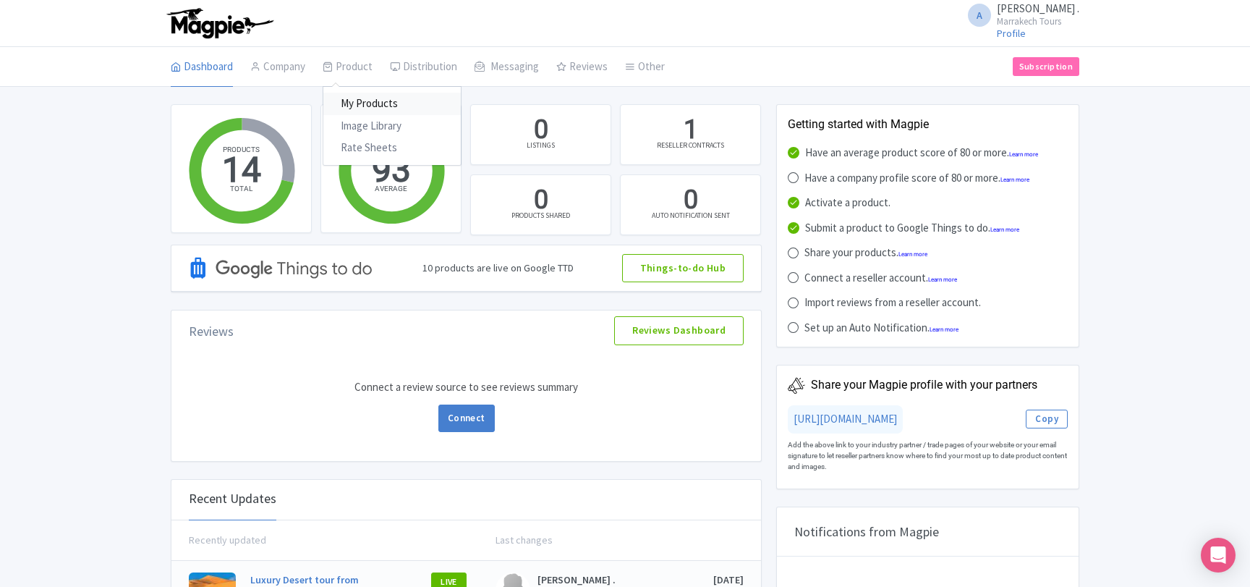
click at [360, 104] on link "My Products" at bounding box center [391, 104] width 137 height 22
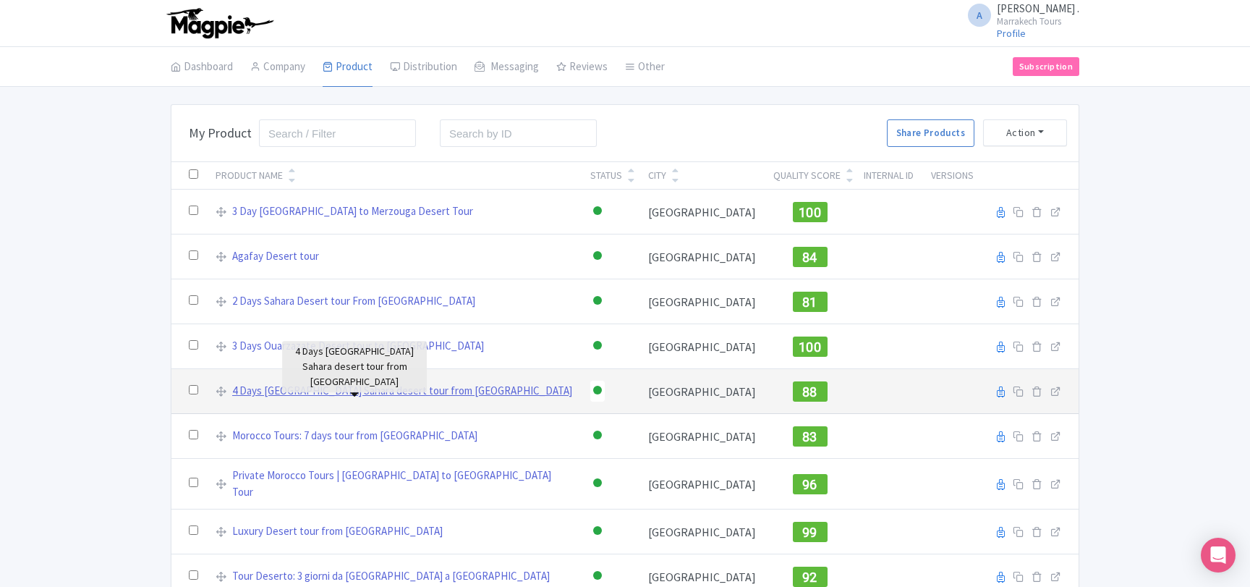
click at [337, 393] on link "4 Days [GEOGRAPHIC_DATA] Sahara desert tour from [GEOGRAPHIC_DATA]" at bounding box center [402, 391] width 340 height 17
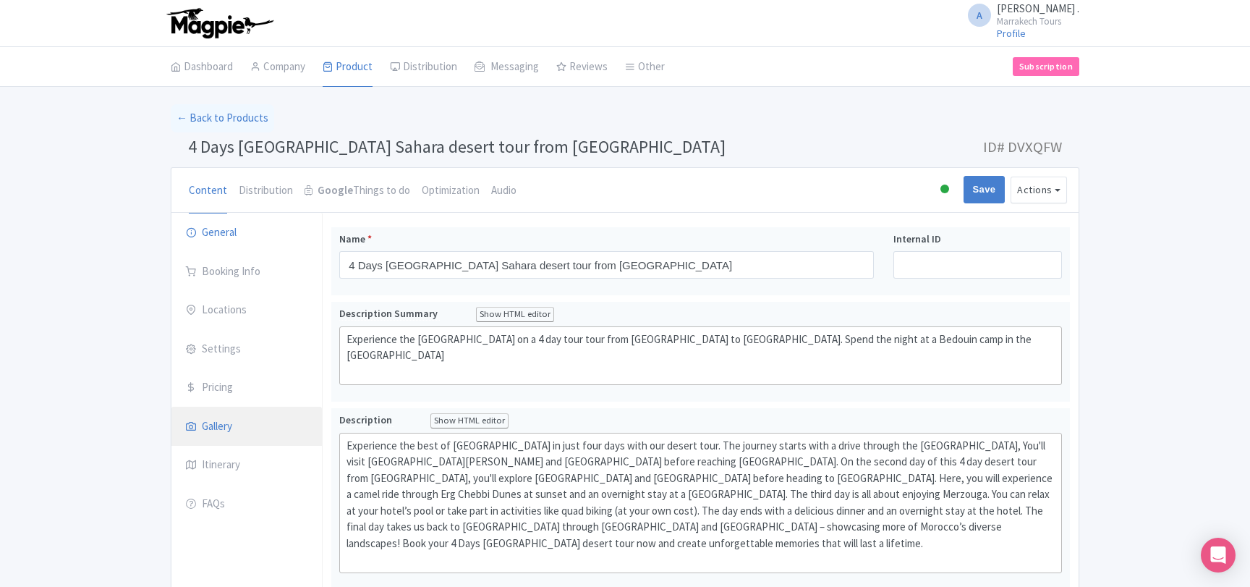
click at [243, 422] on link "Gallery" at bounding box center [246, 426] width 150 height 41
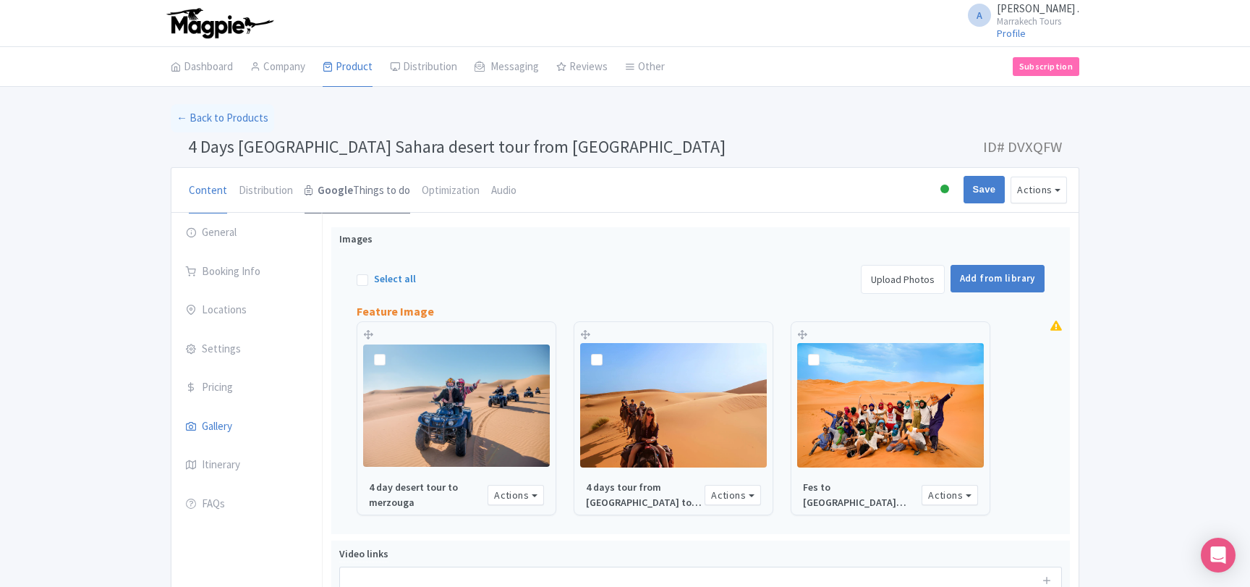
click at [371, 190] on link "Google Things to do" at bounding box center [358, 191] width 106 height 46
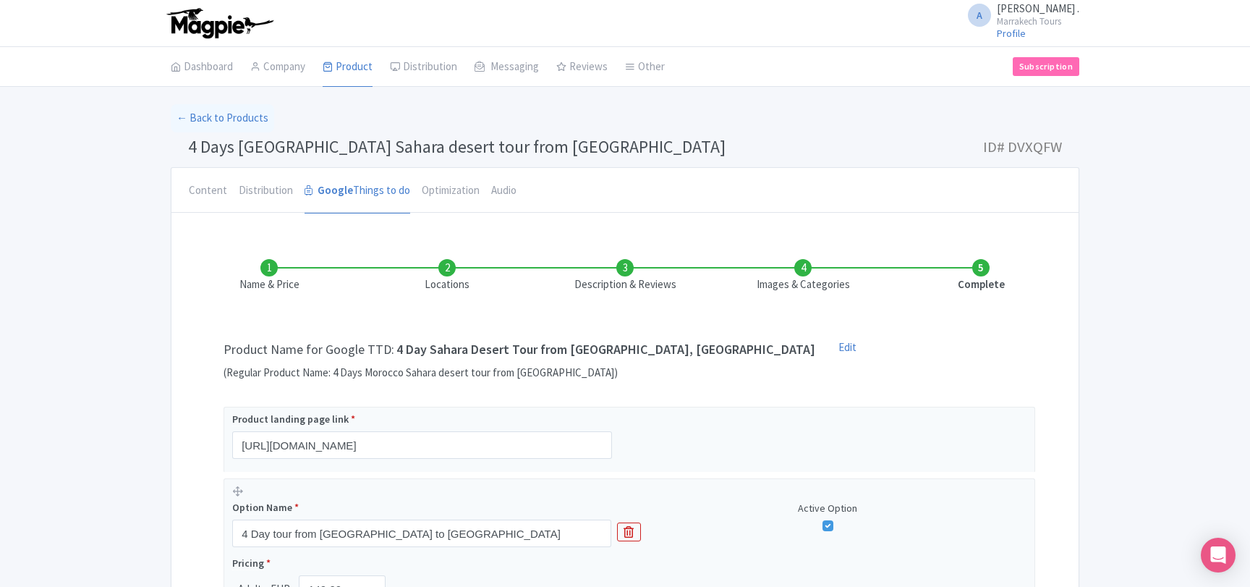
click at [808, 279] on li "Images & Categories" at bounding box center [803, 276] width 178 height 34
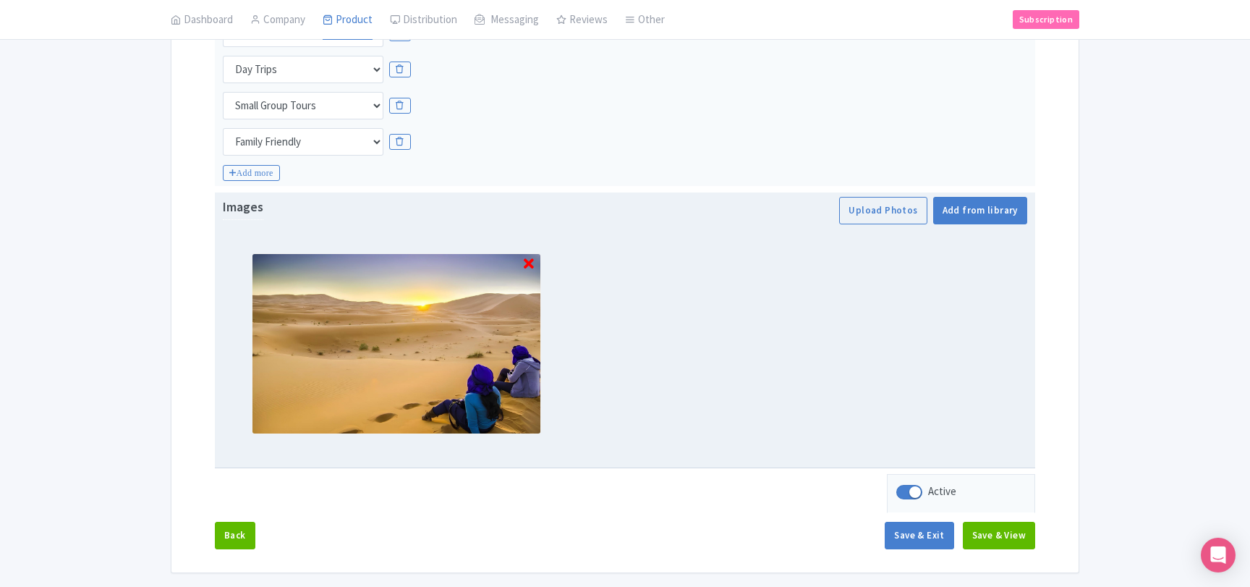
scroll to position [425, 0]
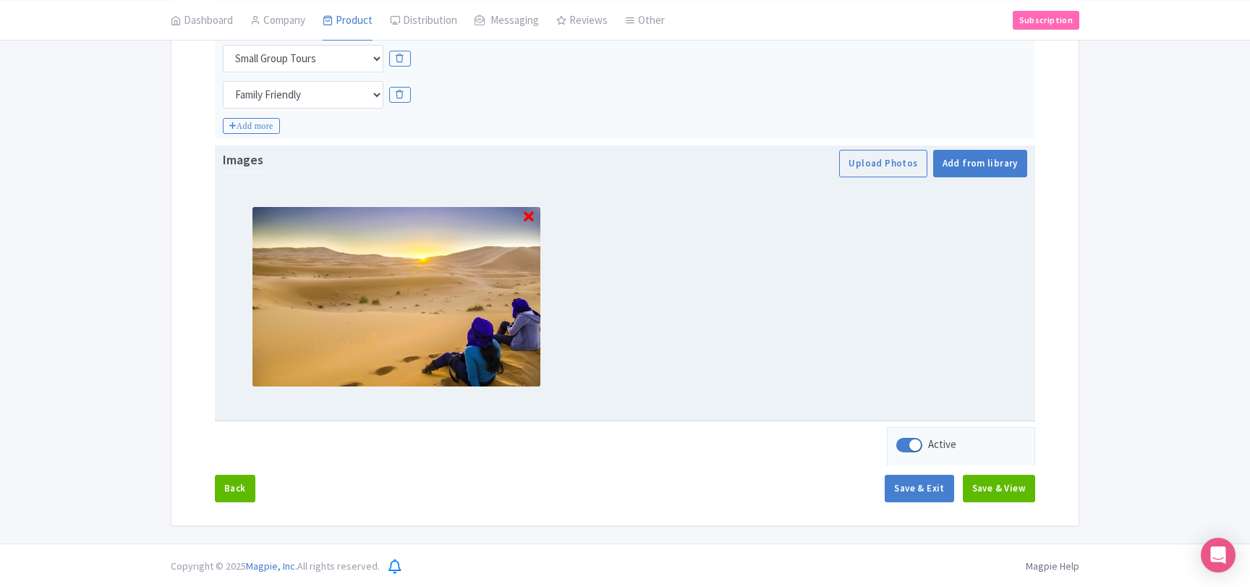
click at [530, 216] on icon at bounding box center [529, 217] width 10 height 14
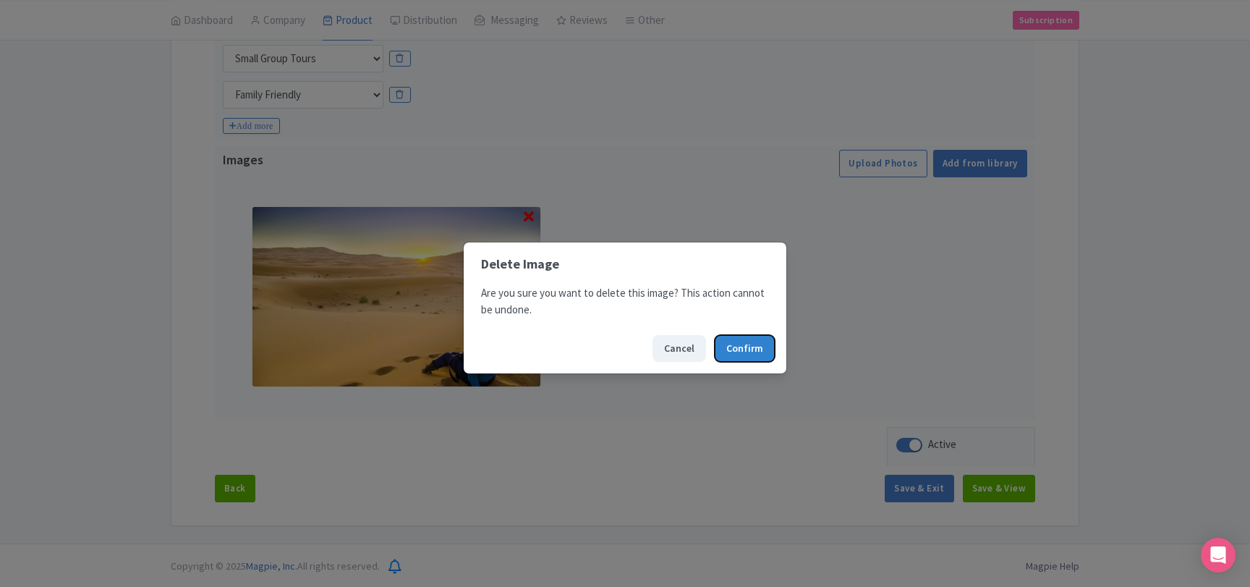
click at [759, 348] on button "Confirm" at bounding box center [745, 348] width 60 height 27
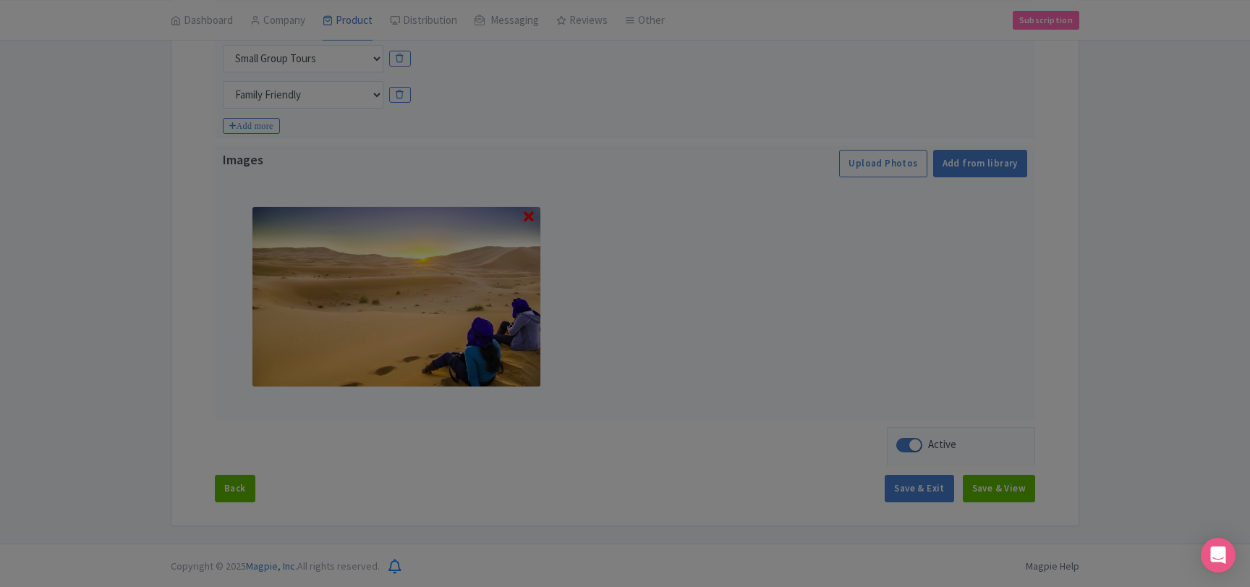
scroll to position [221, 0]
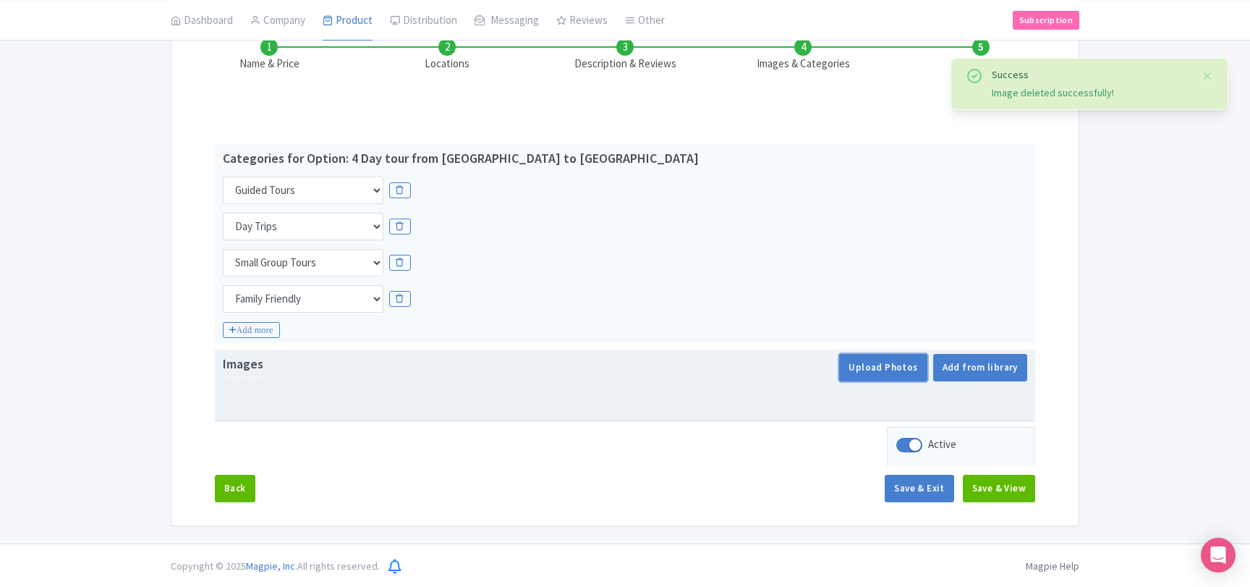
click at [874, 370] on button "Upload Photos" at bounding box center [883, 367] width 88 height 27
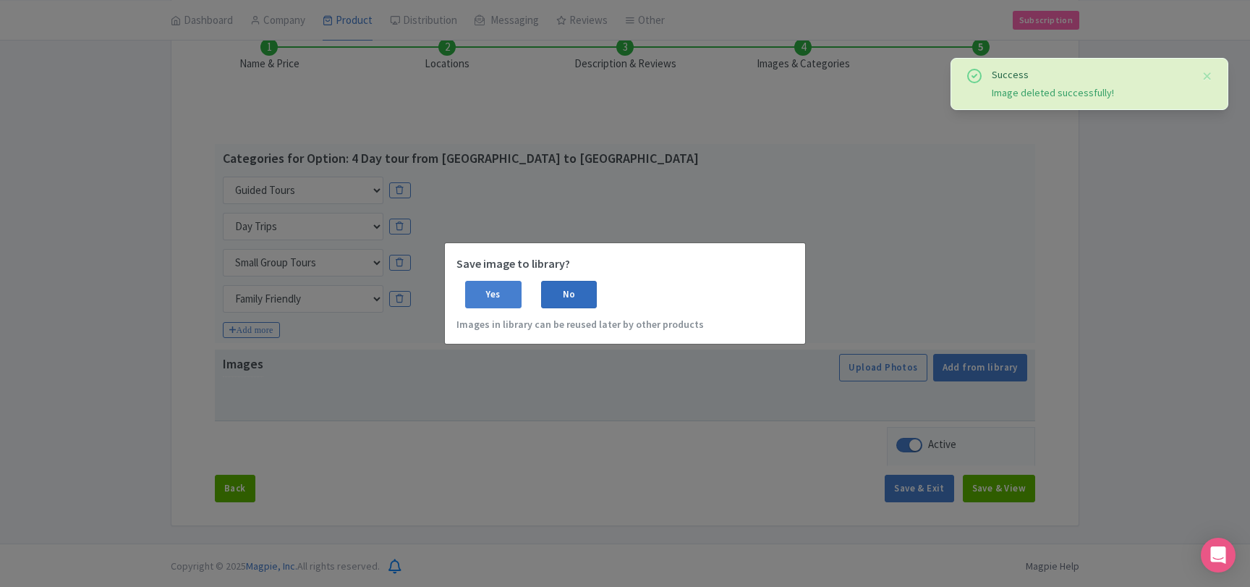
click at [573, 299] on div "No" at bounding box center [569, 294] width 56 height 27
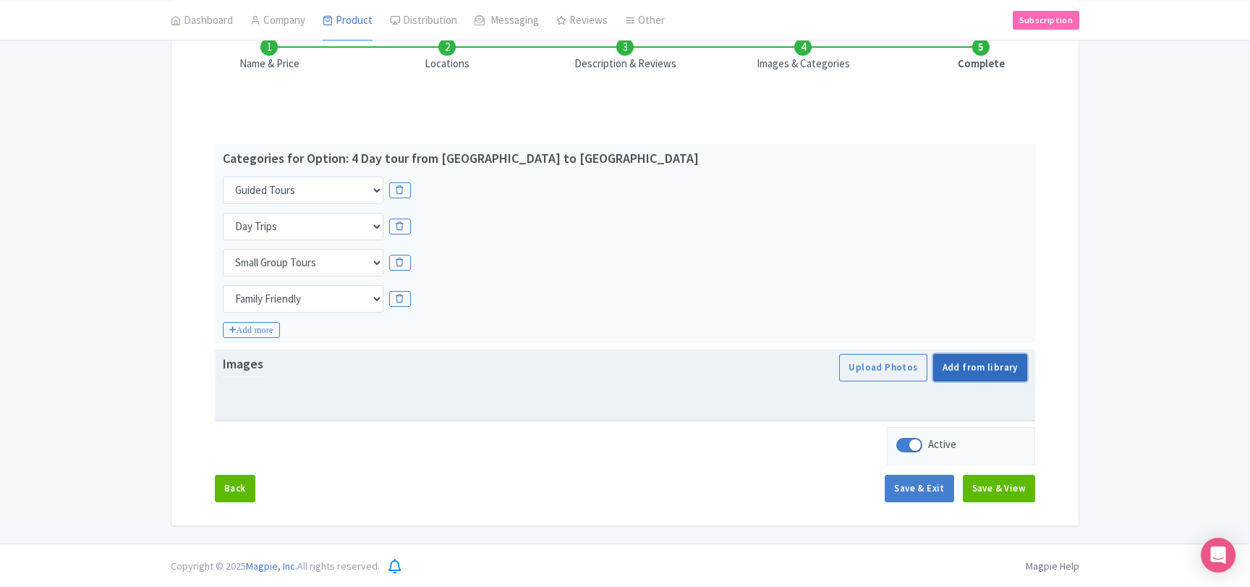
click at [994, 371] on link "Add from library" at bounding box center [980, 367] width 94 height 27
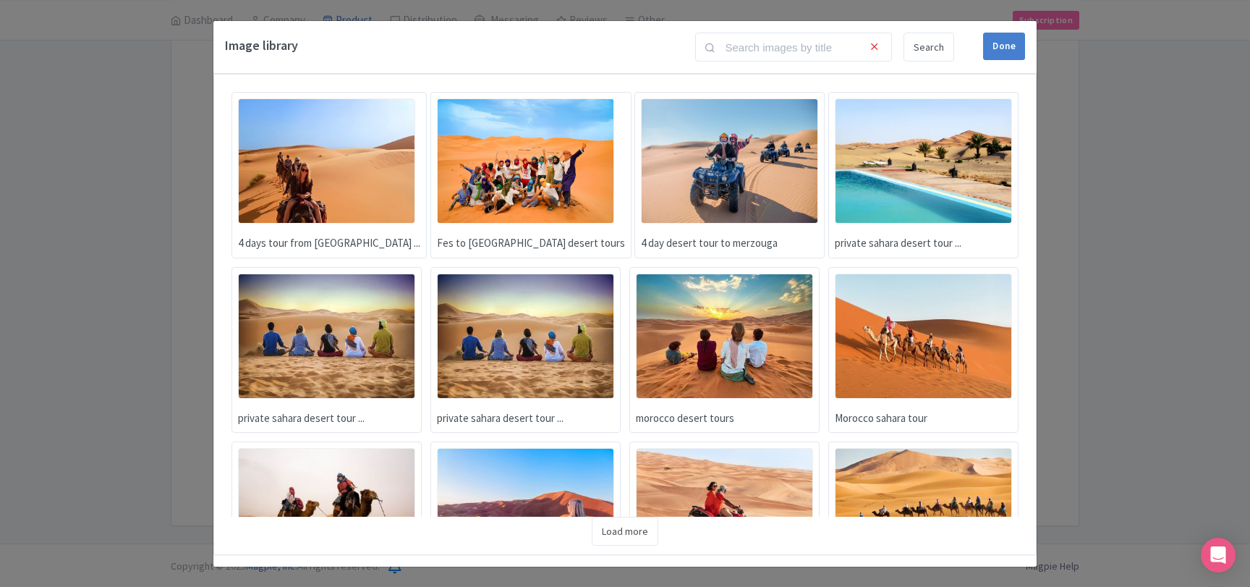
click at [365, 163] on img at bounding box center [326, 160] width 177 height 125
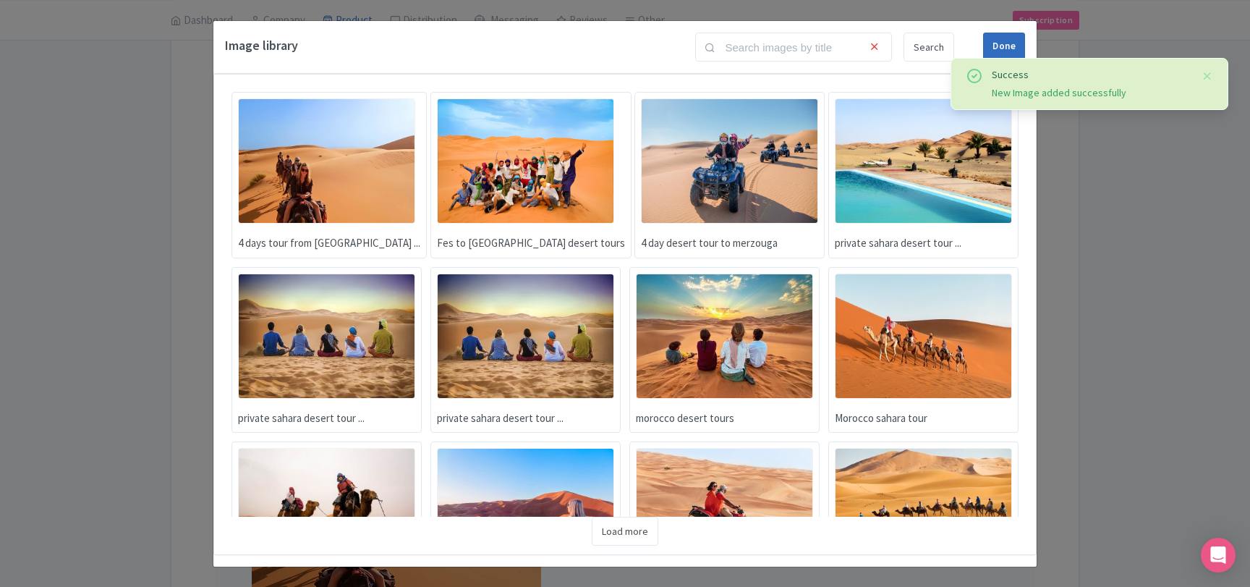
click at [996, 47] on div "Done" at bounding box center [1004, 46] width 42 height 27
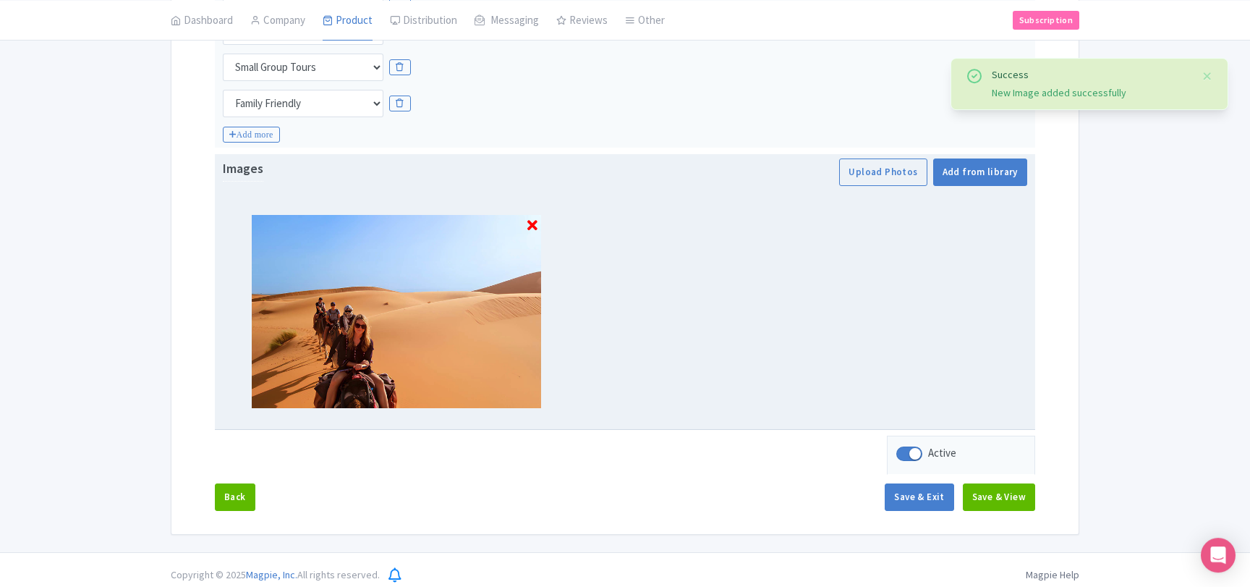
scroll to position [425, 0]
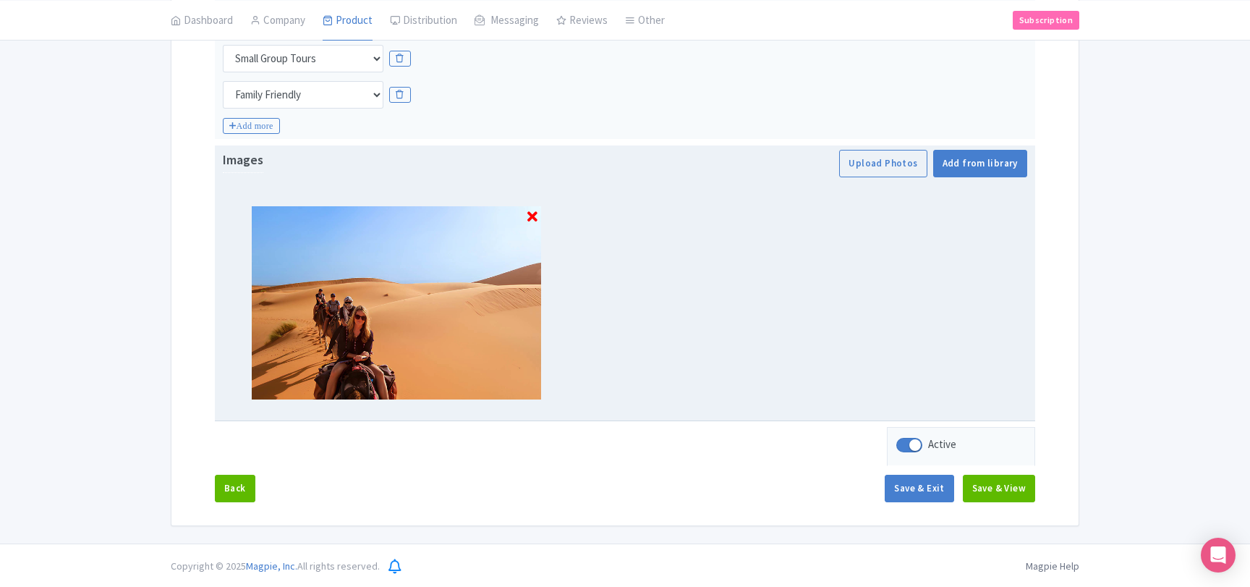
click at [532, 218] on icon at bounding box center [532, 217] width 10 height 14
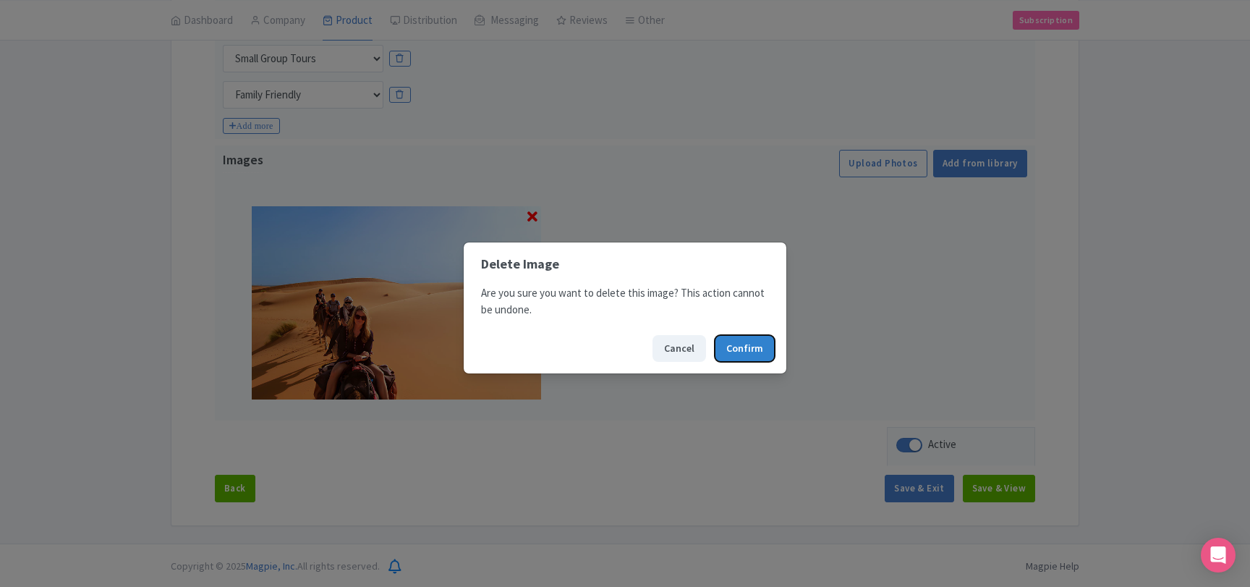
click at [742, 352] on button "Confirm" at bounding box center [745, 348] width 60 height 27
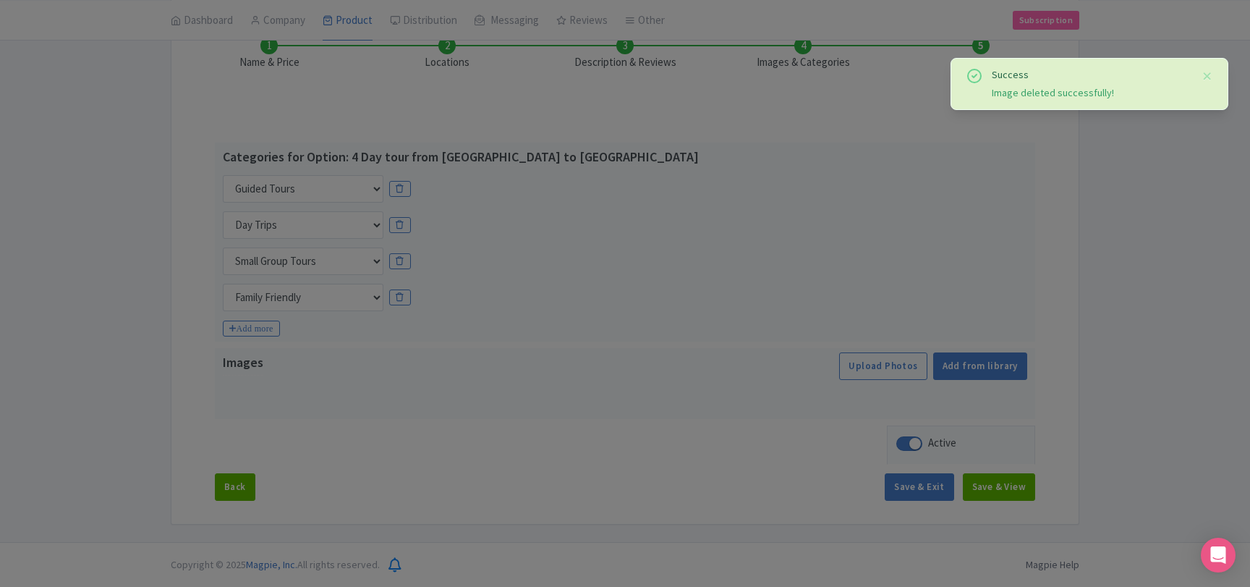
scroll to position [221, 0]
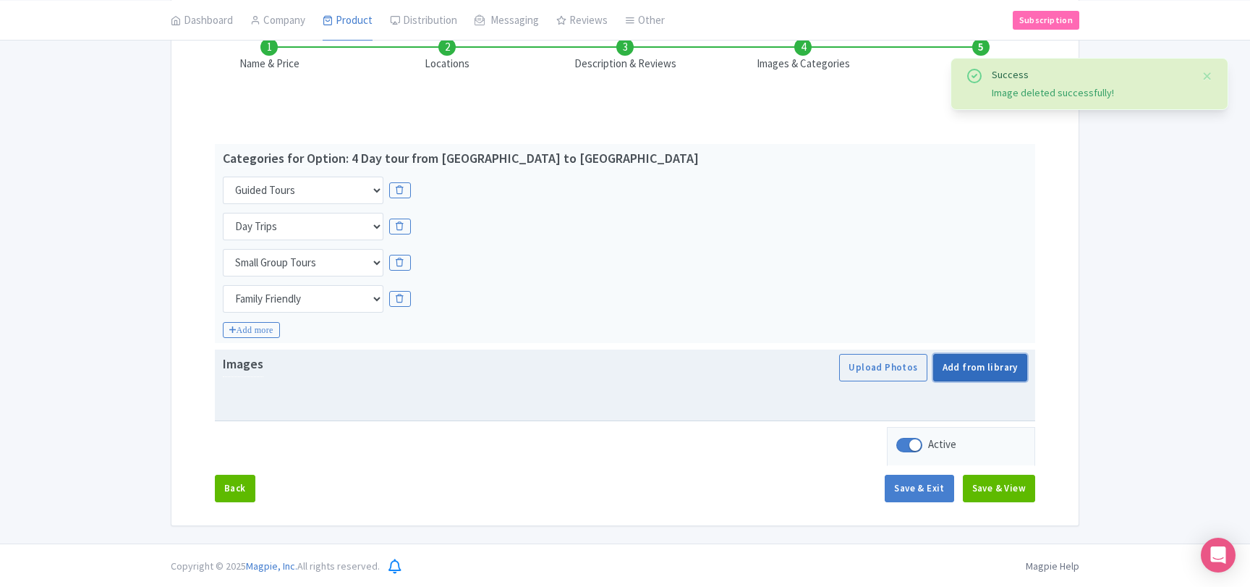
click at [955, 370] on link "Add from library" at bounding box center [980, 367] width 94 height 27
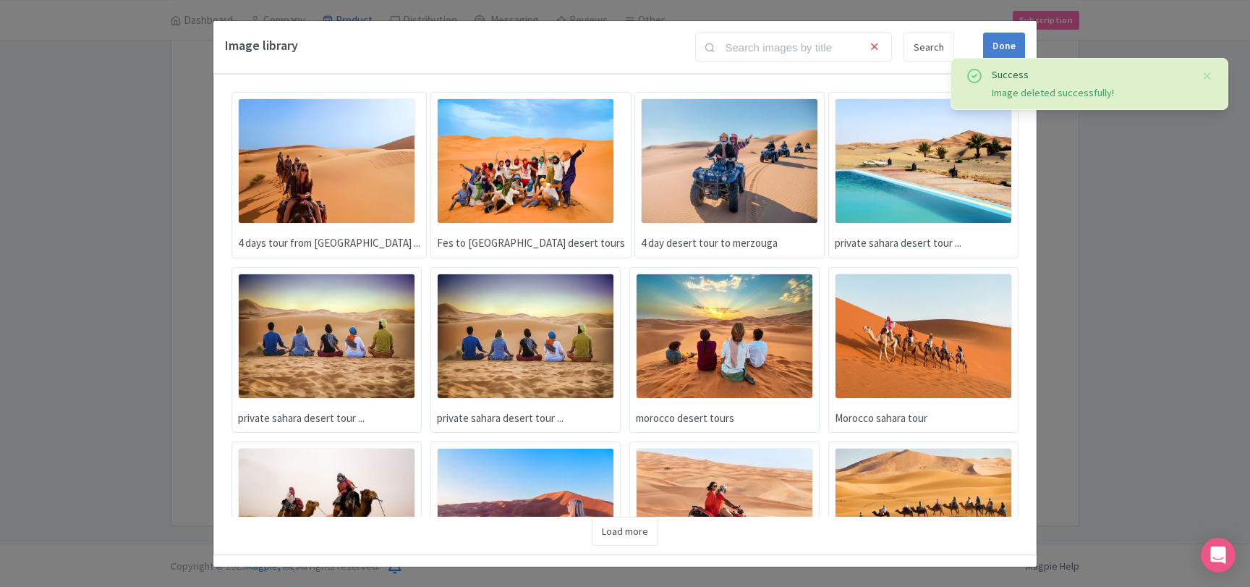
click at [352, 191] on img at bounding box center [326, 160] width 177 height 125
click at [1023, 45] on div "Done" at bounding box center [1004, 46] width 42 height 27
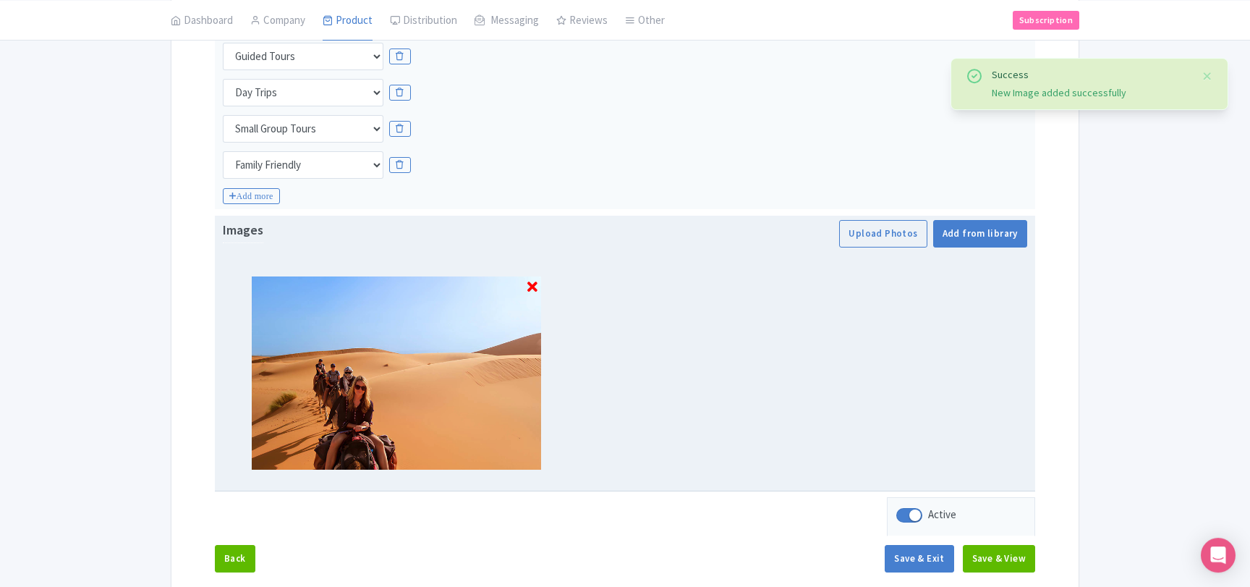
scroll to position [425, 0]
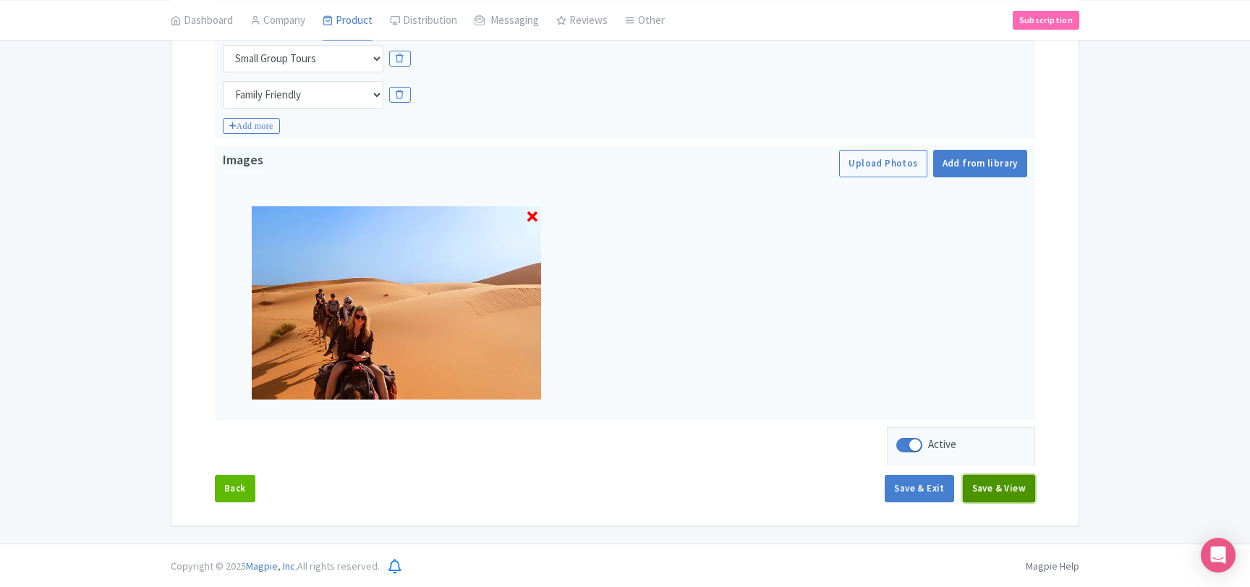
click at [976, 494] on button "Save & View" at bounding box center [999, 487] width 72 height 27
